Goal: Book appointment/travel/reservation

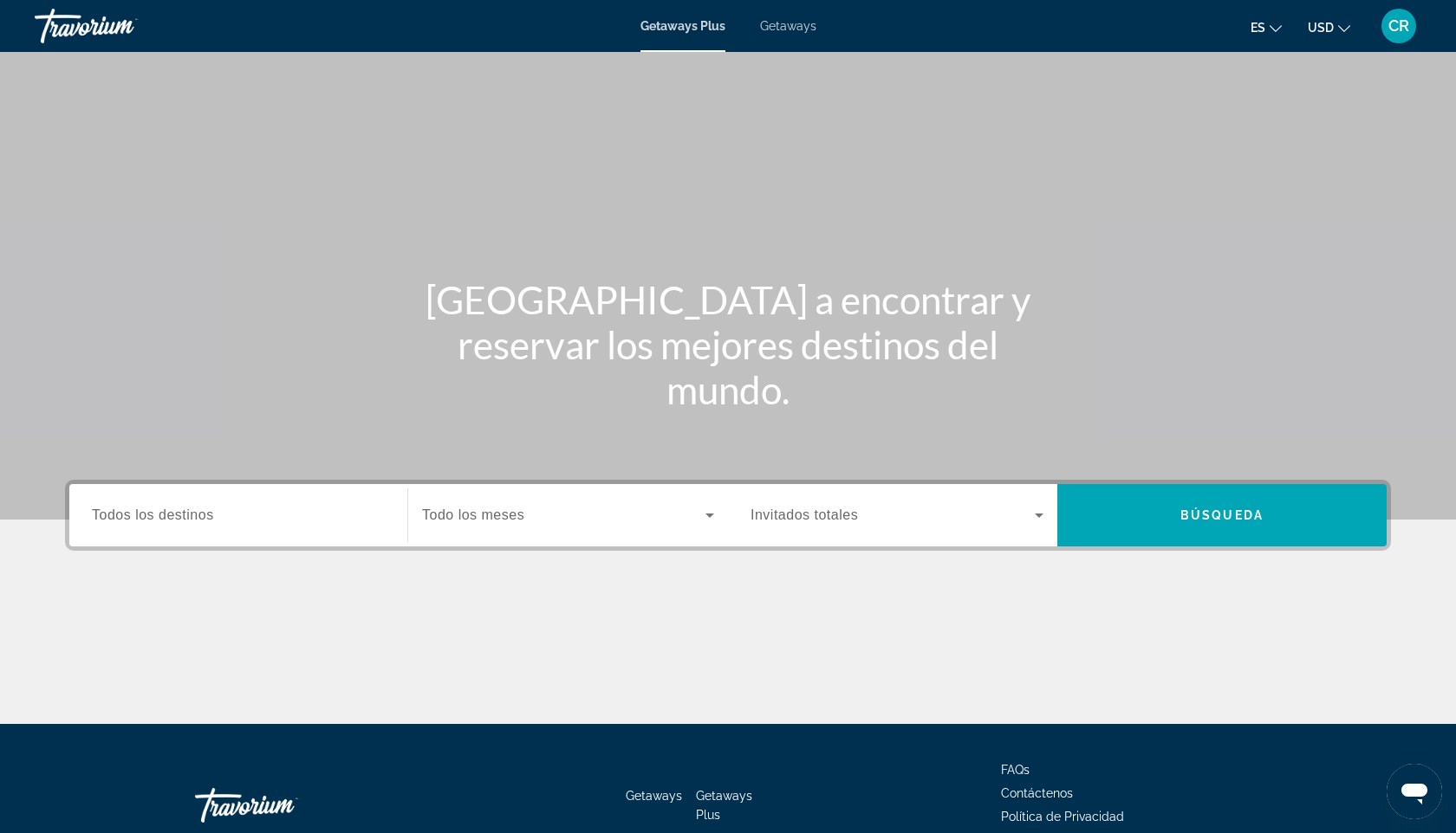
click at [793, 34] on div "Getaways Plus Getaways es English Español Français Italiano Português русский U…" at bounding box center [728, 26] width 1456 height 45
click at [780, 27] on span "Getaways" at bounding box center [788, 26] width 57 height 14
click at [576, 513] on span "Search widget" at bounding box center [563, 515] width 284 height 21
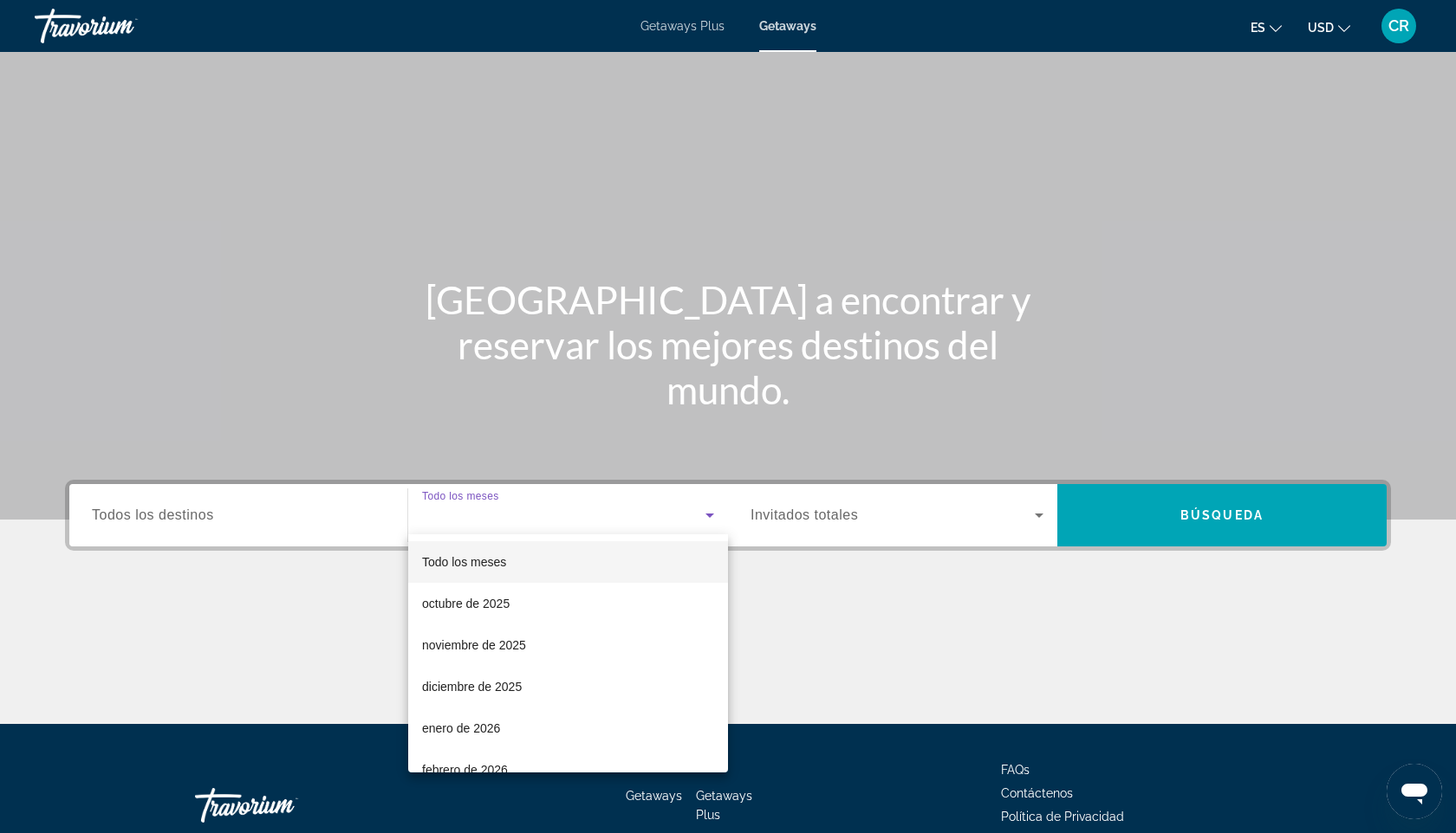
scroll to position [103, 0]
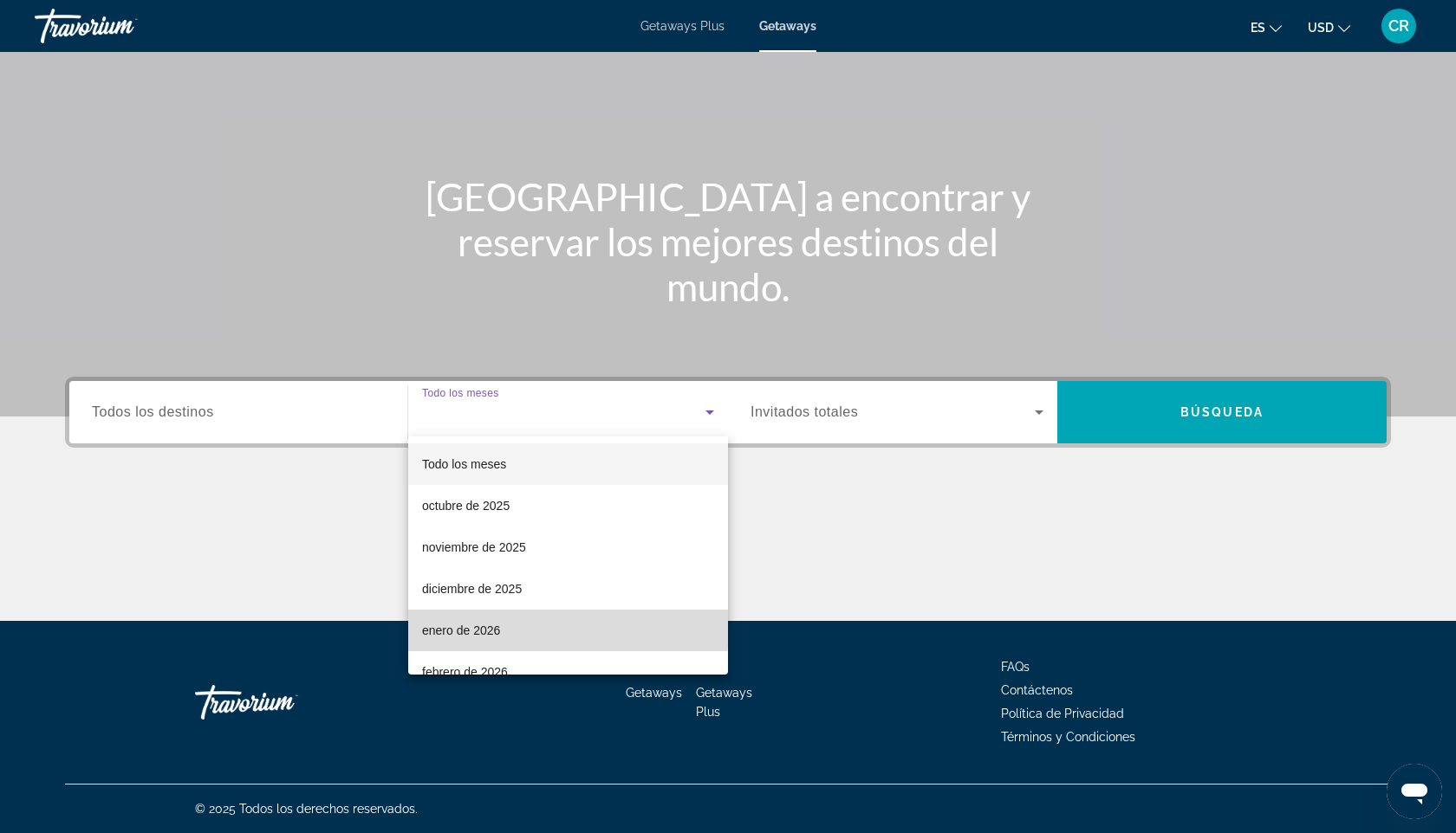
click at [501, 627] on mat-option "enero de 2026" at bounding box center [568, 630] width 320 height 41
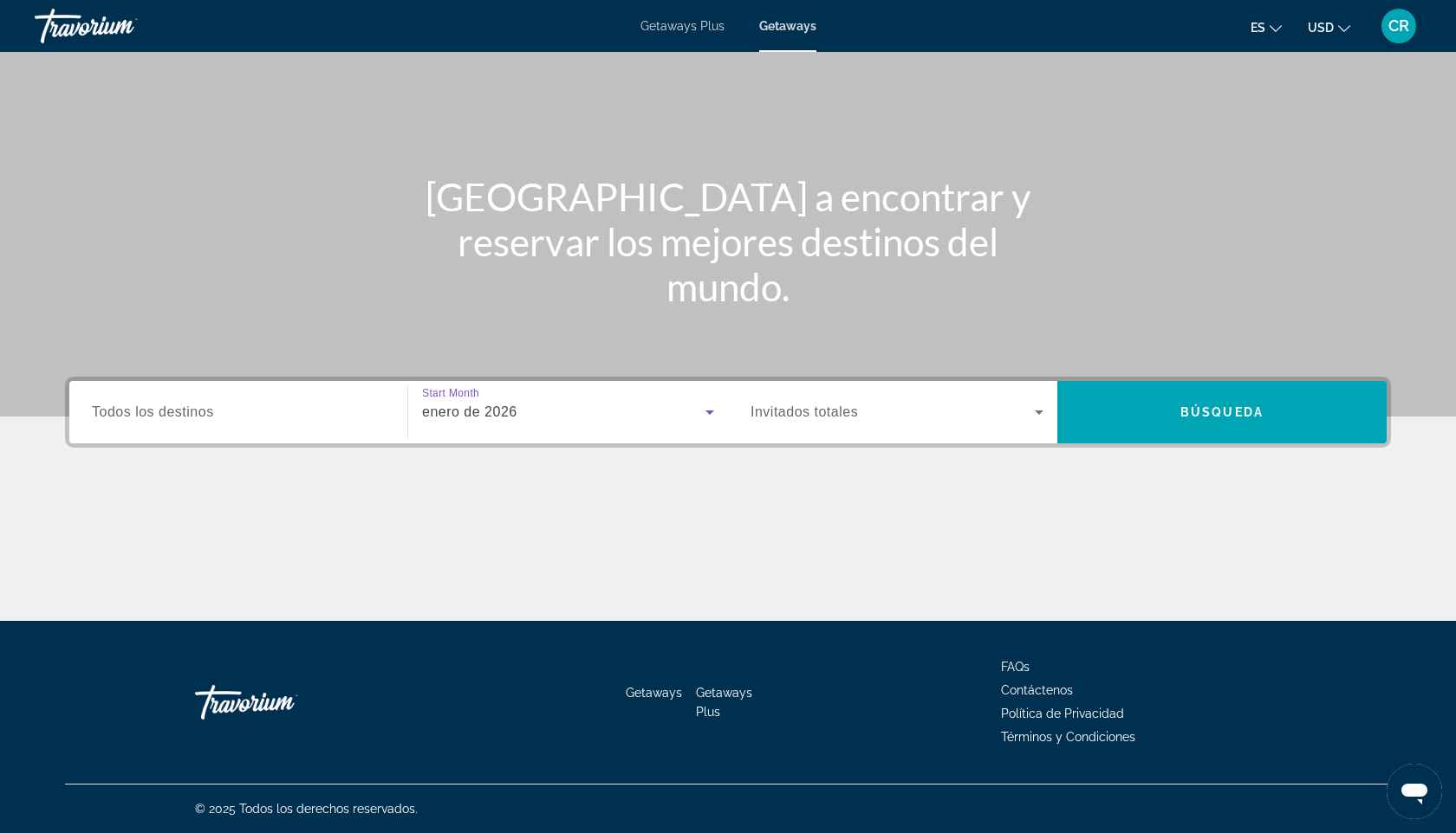
click at [830, 417] on span "Invitados totales" at bounding box center [803, 411] width 107 height 15
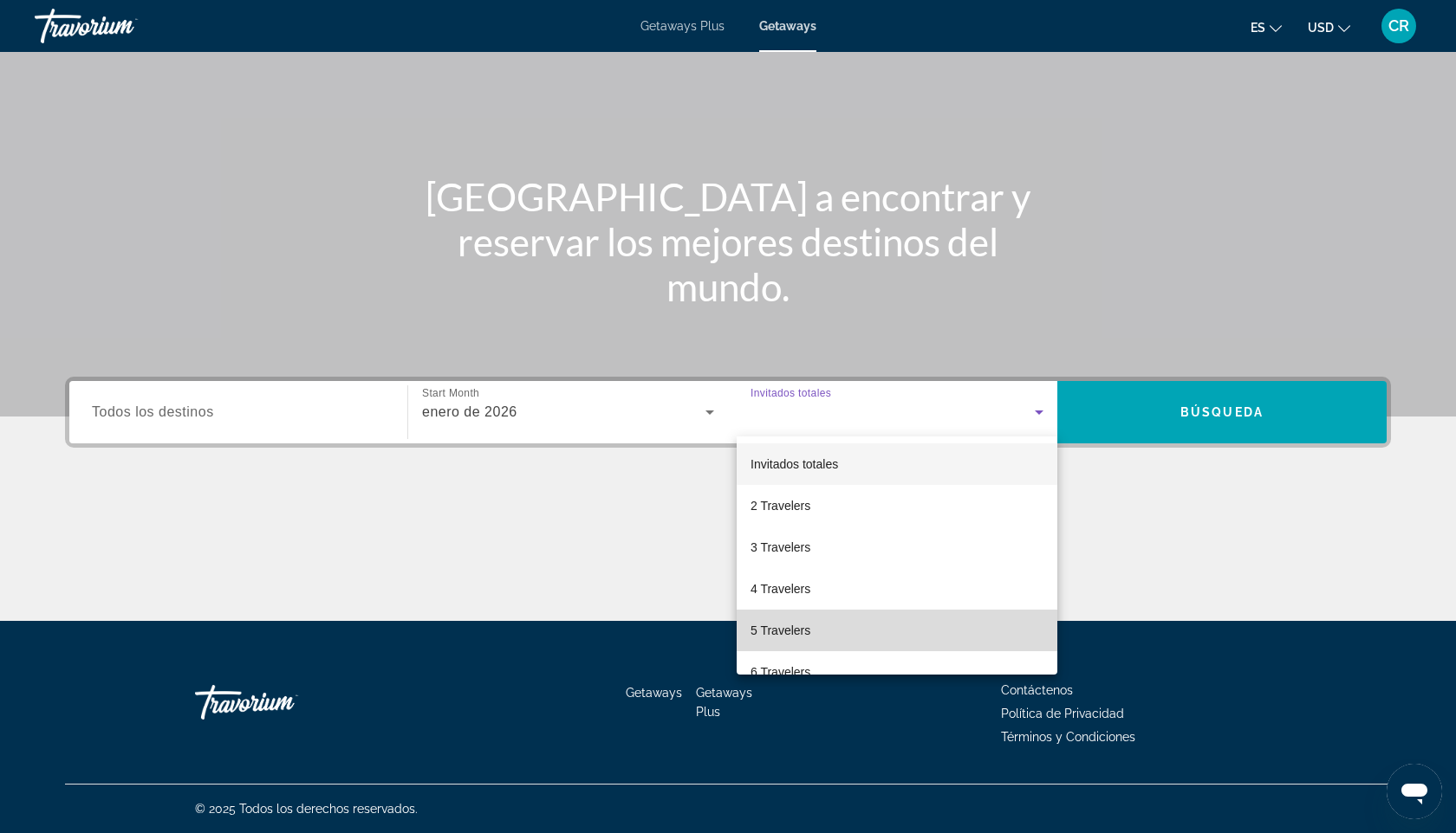
click at [782, 633] on span "5 Travelers" at bounding box center [779, 630] width 59 height 21
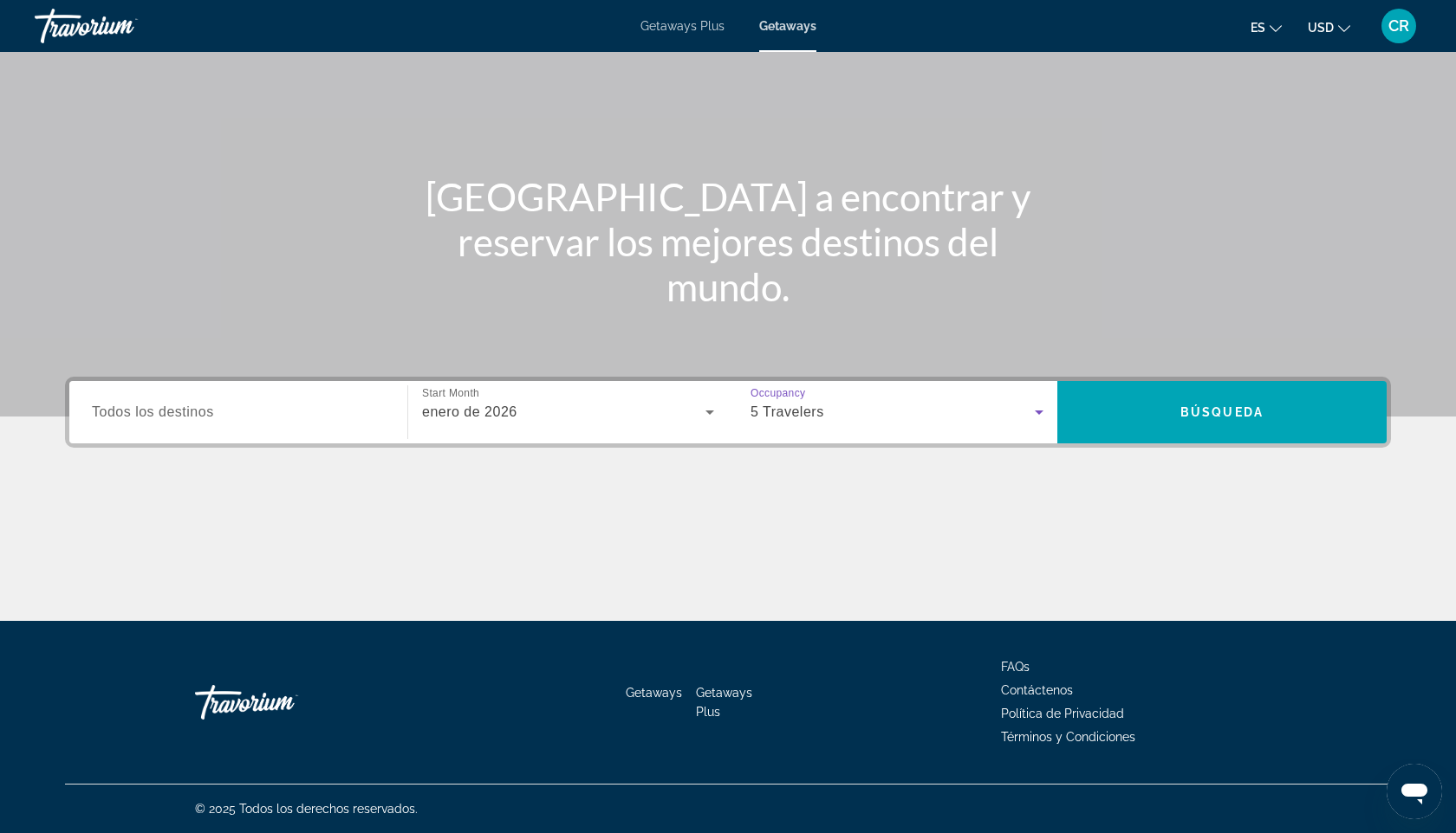
click at [204, 422] on input "Destination Todos los destinos" at bounding box center [238, 413] width 293 height 21
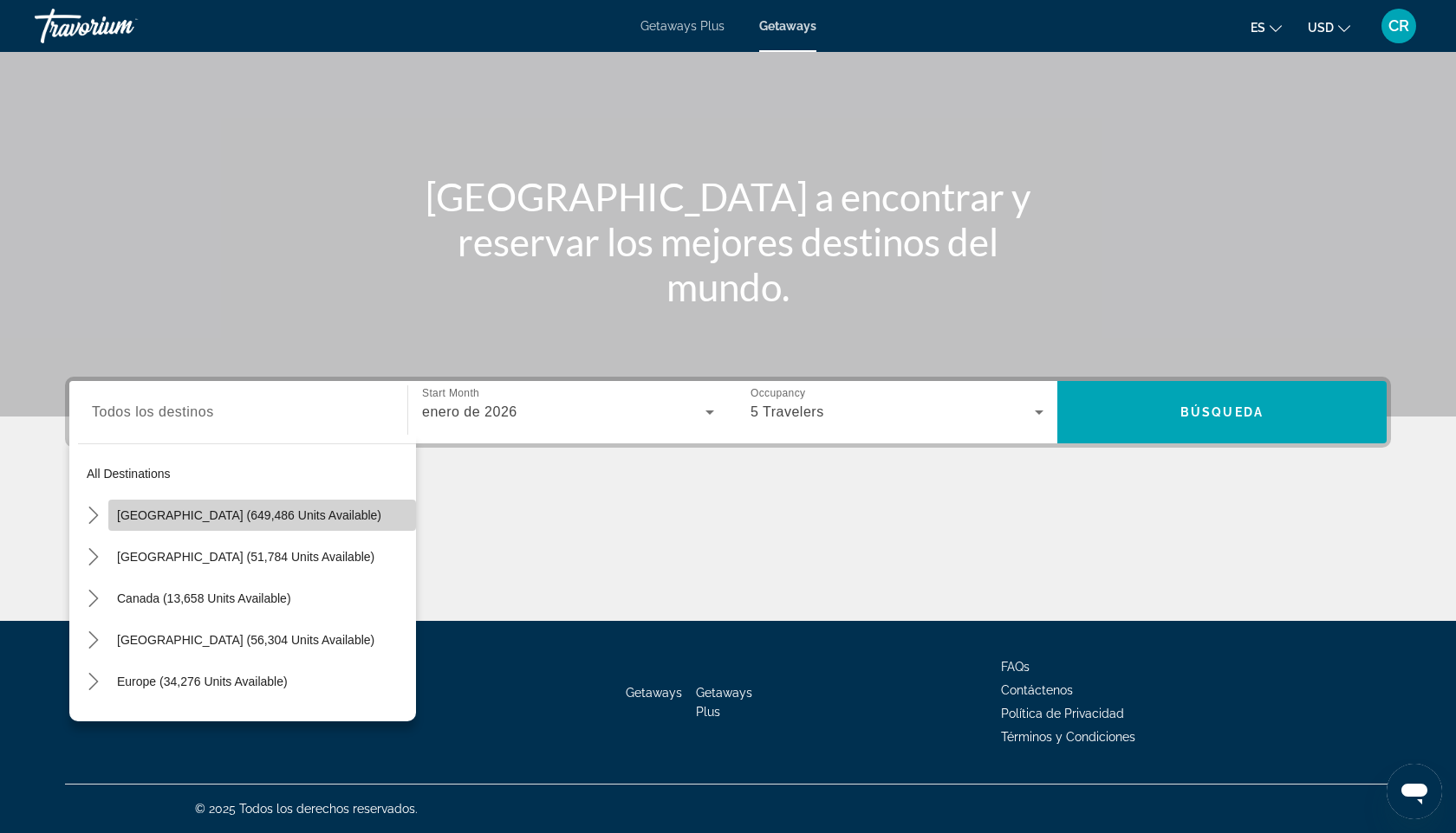
click at [156, 514] on span "[GEOGRAPHIC_DATA] (649,486 units available)" at bounding box center [249, 515] width 264 height 14
type input "**********"
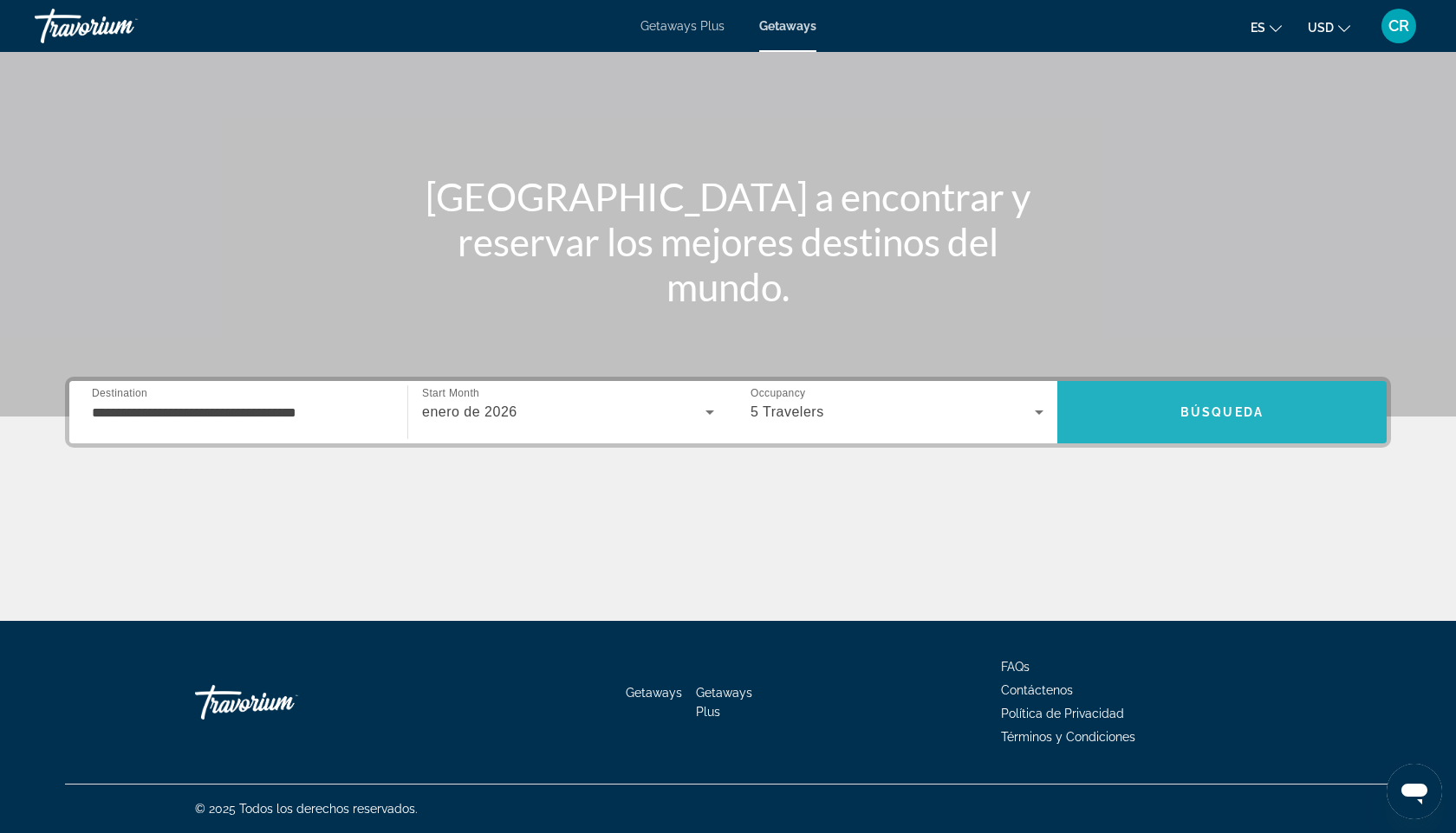
click at [1194, 411] on span "Búsqueda" at bounding box center [1221, 411] width 83 height 14
